Goal: Task Accomplishment & Management: Manage account settings

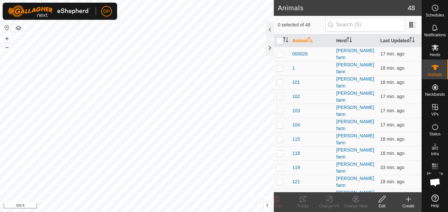
scroll to position [686, 0]
click at [315, 200] on tracks-svg-icon at bounding box center [303, 199] width 26 height 8
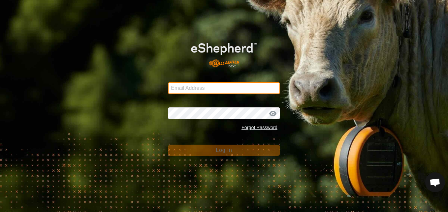
type input "dannypayne1950@yahoo.com"
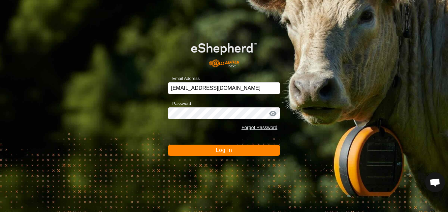
drag, startPoint x: -1, startPoint y: 39, endPoint x: 412, endPoint y: 205, distance: 445.6
click at [427, 194] on body "Email Address dannypayne1950@yahoo.com Password Forgot Password Log In Chat Hel…" at bounding box center [224, 106] width 448 height 212
click at [275, 111] on div at bounding box center [273, 113] width 10 height 7
click at [270, 148] on button "Log In" at bounding box center [224, 150] width 112 height 11
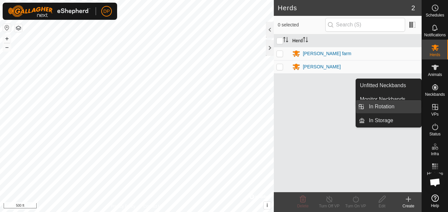
drag, startPoint x: 421, startPoint y: 107, endPoint x: 408, endPoint y: 107, distance: 12.5
click at [408, 107] on link "In Rotation" at bounding box center [393, 106] width 56 height 13
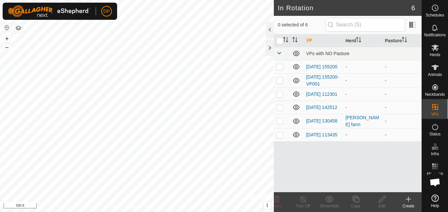
click at [297, 137] on icon at bounding box center [297, 135] width 8 height 8
click at [296, 111] on icon at bounding box center [297, 107] width 8 height 8
click at [295, 92] on icon at bounding box center [297, 94] width 8 height 8
click at [298, 77] on td at bounding box center [297, 80] width 14 height 14
drag, startPoint x: 298, startPoint y: 62, endPoint x: 297, endPoint y: 71, distance: 8.9
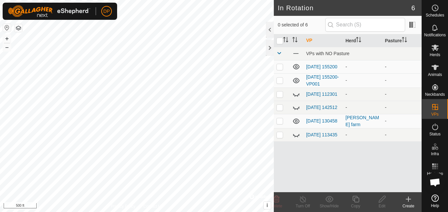
click at [298, 63] on td at bounding box center [297, 66] width 14 height 13
click at [297, 71] on td at bounding box center [297, 66] width 14 height 13
click at [295, 66] on icon at bounding box center [297, 67] width 8 height 8
click at [296, 83] on icon at bounding box center [296, 80] width 7 height 5
click at [433, 68] on icon at bounding box center [435, 67] width 8 height 8
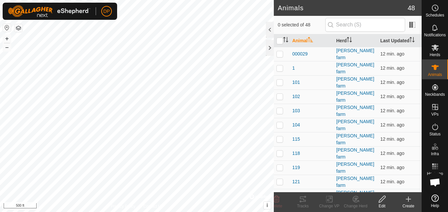
scroll to position [686, 0]
